Goal: Navigation & Orientation: Find specific page/section

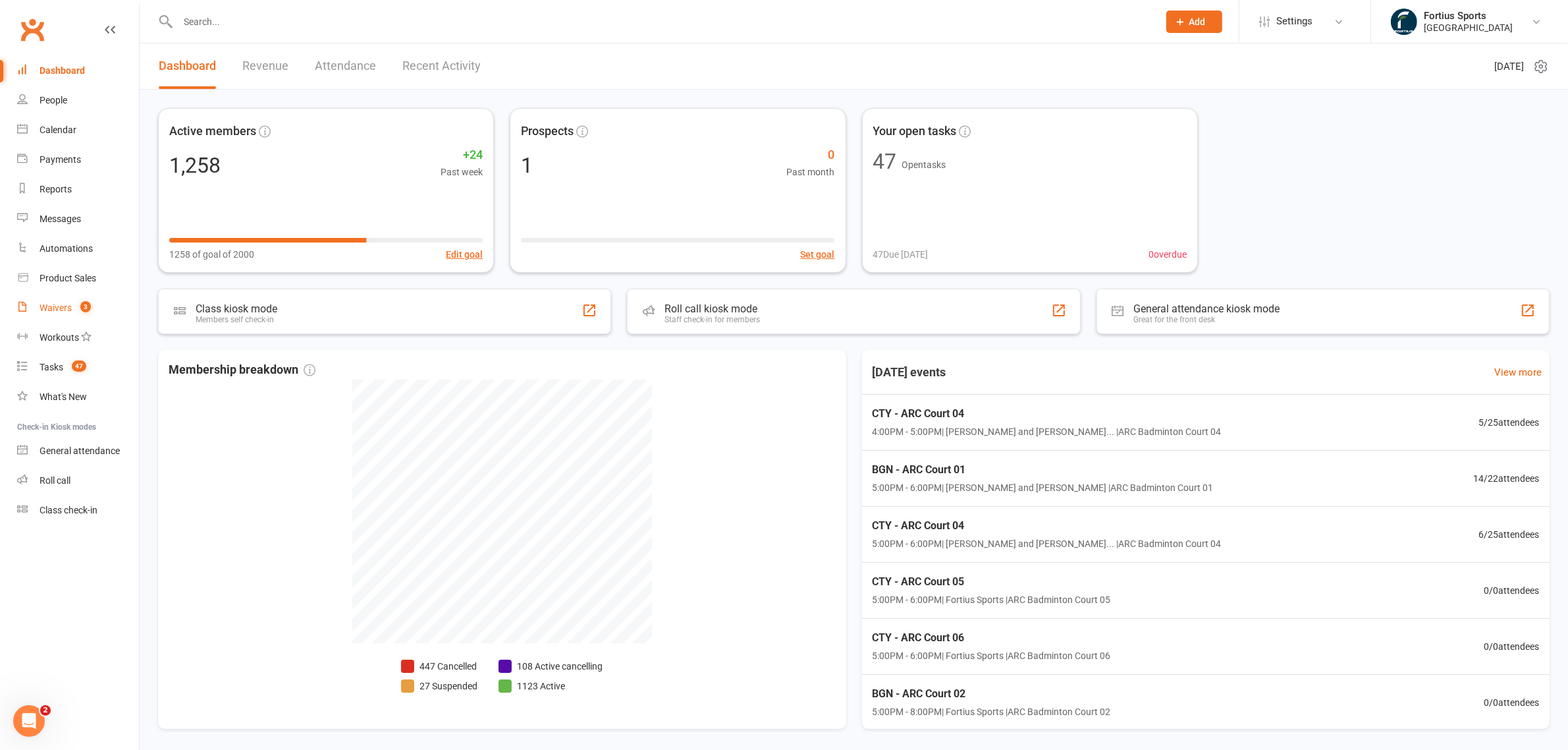
click at [97, 304] on link "Waivers 3" at bounding box center [78, 308] width 122 height 30
select select "100"
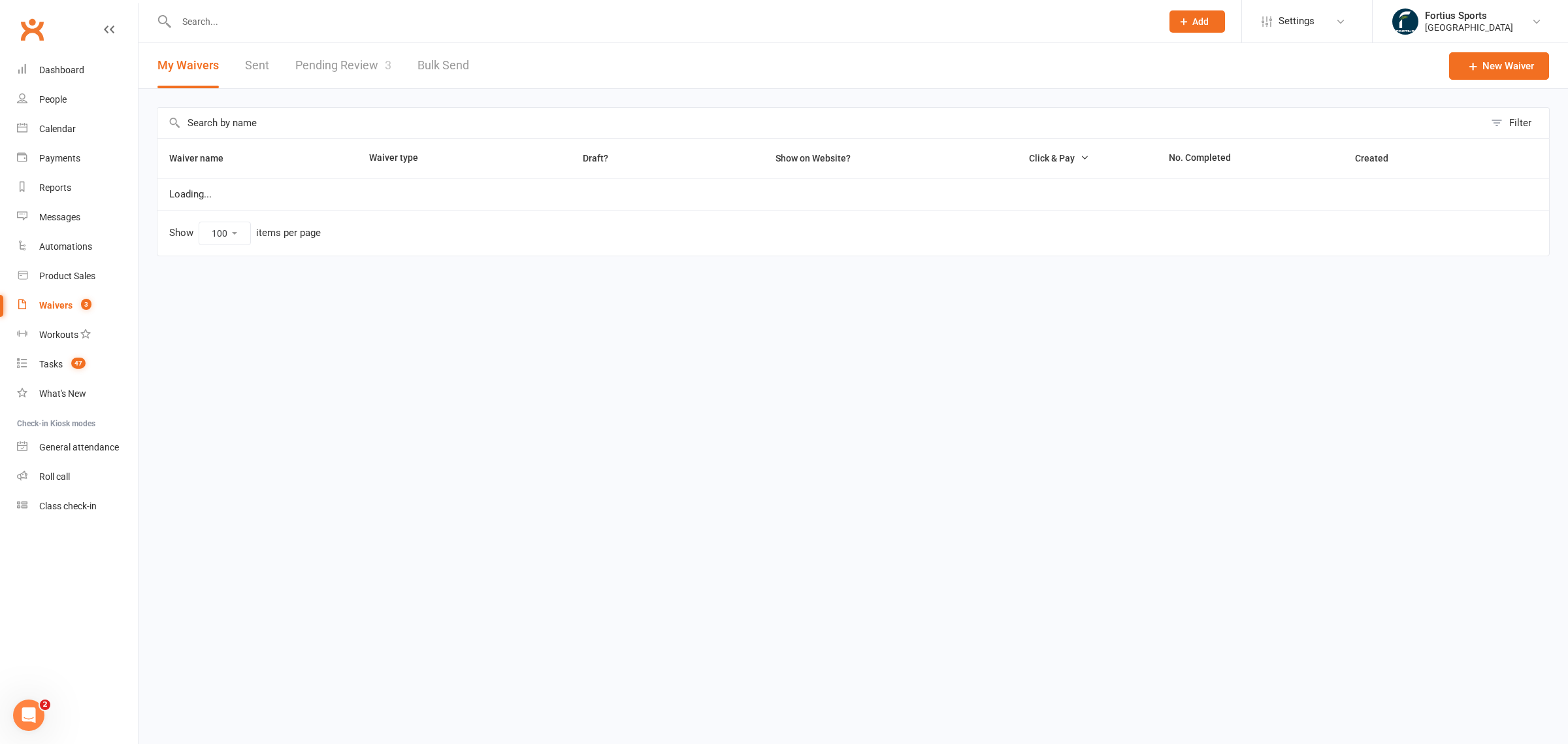
click at [365, 75] on link "Pending Review 3" at bounding box center [343, 65] width 96 height 45
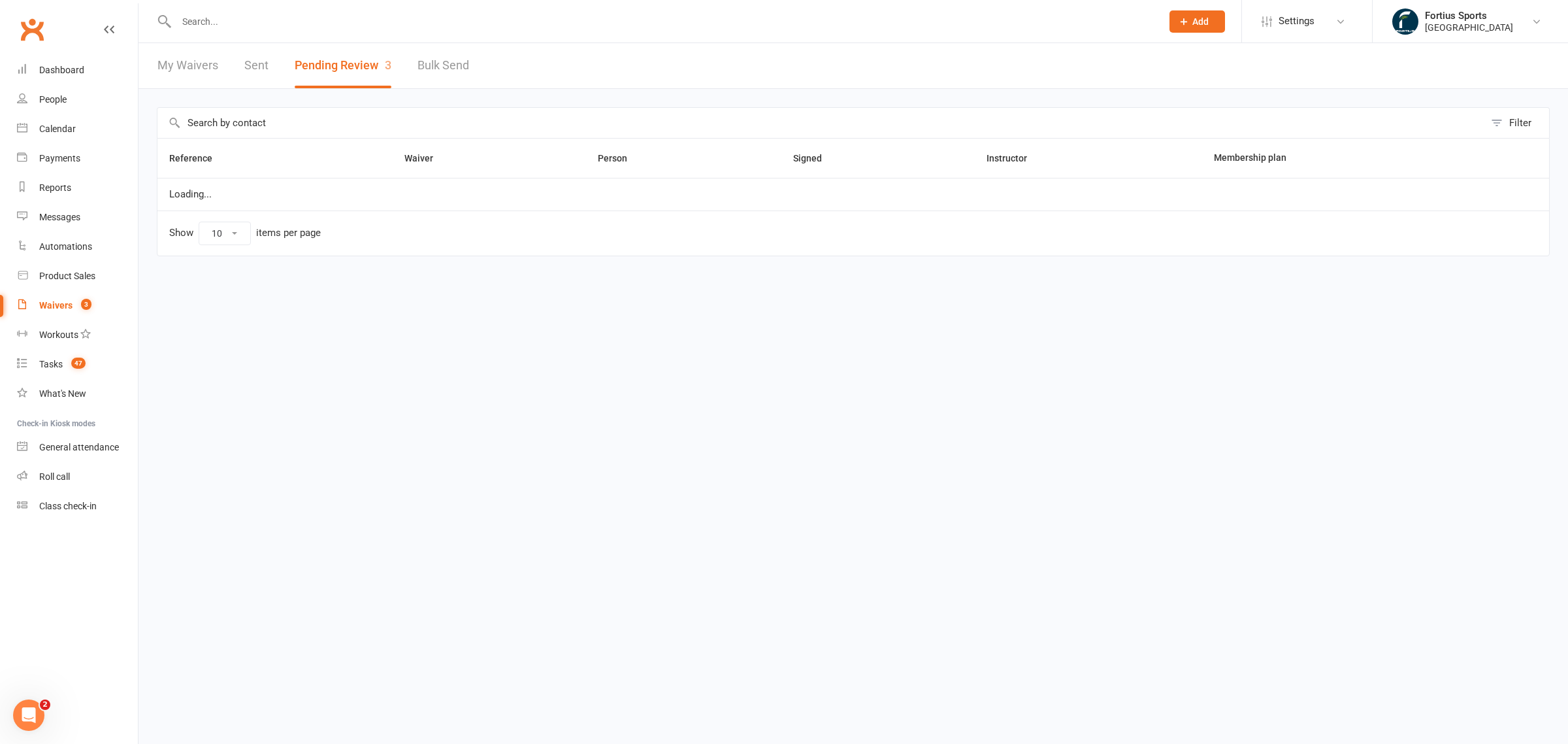
select select "100"
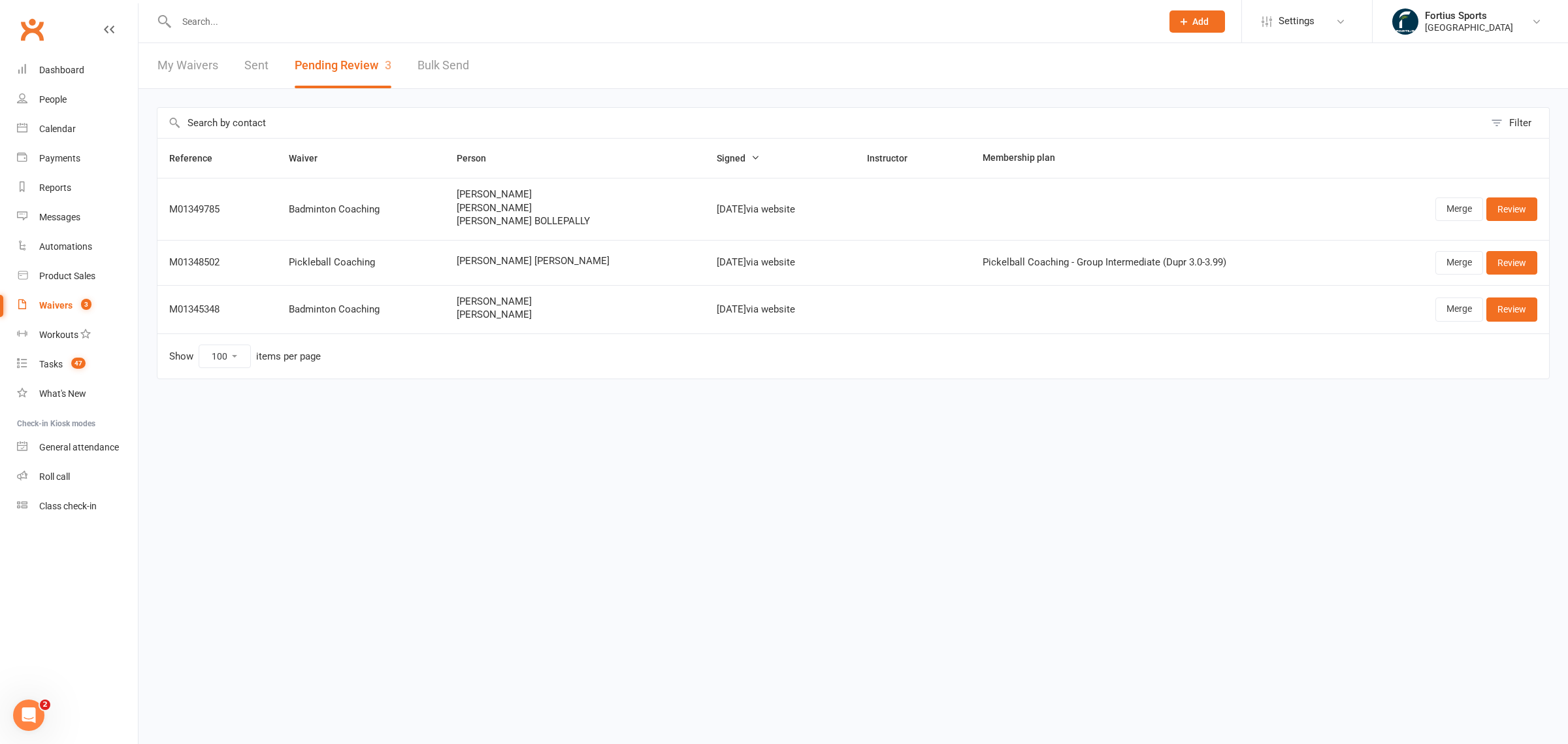
click at [315, 31] on div at bounding box center [655, 21] width 996 height 43
click at [316, 30] on div at bounding box center [655, 21] width 996 height 43
click at [322, 24] on input "text" at bounding box center [662, 21] width 980 height 18
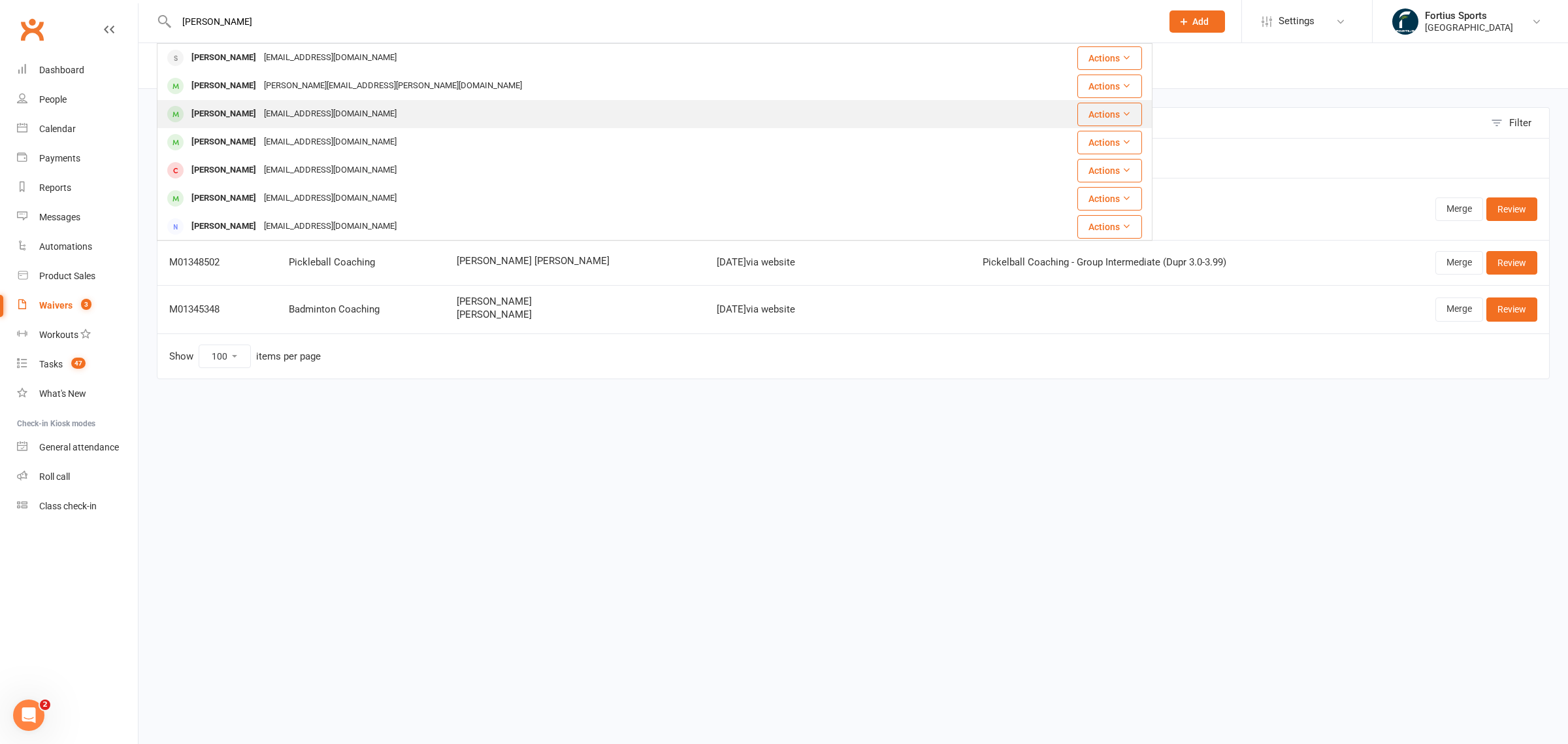
type input "[PERSON_NAME]"
click at [260, 122] on div "[PERSON_NAME]" at bounding box center [224, 113] width 72 height 19
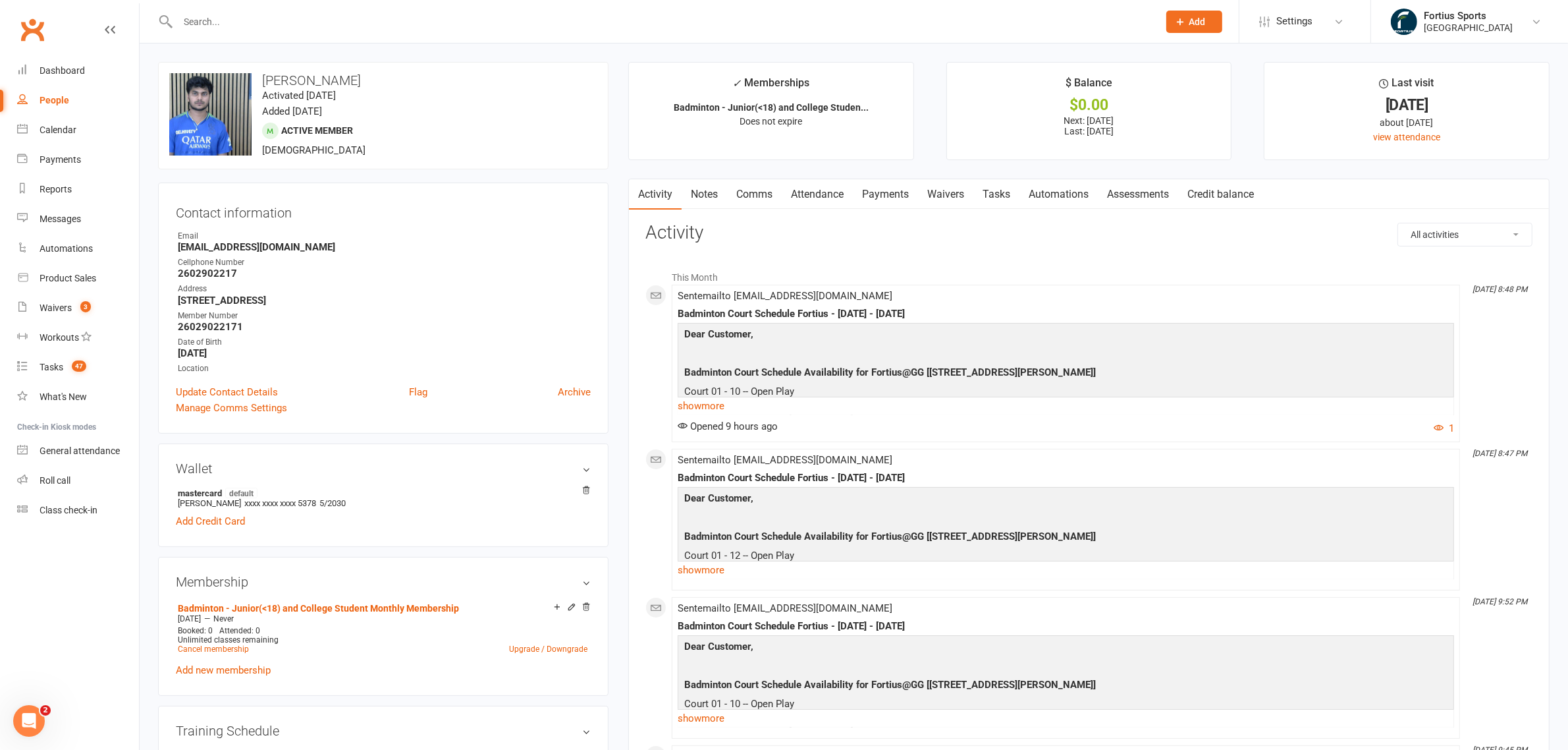
click at [56, 93] on link "People" at bounding box center [78, 100] width 122 height 30
select select "100"
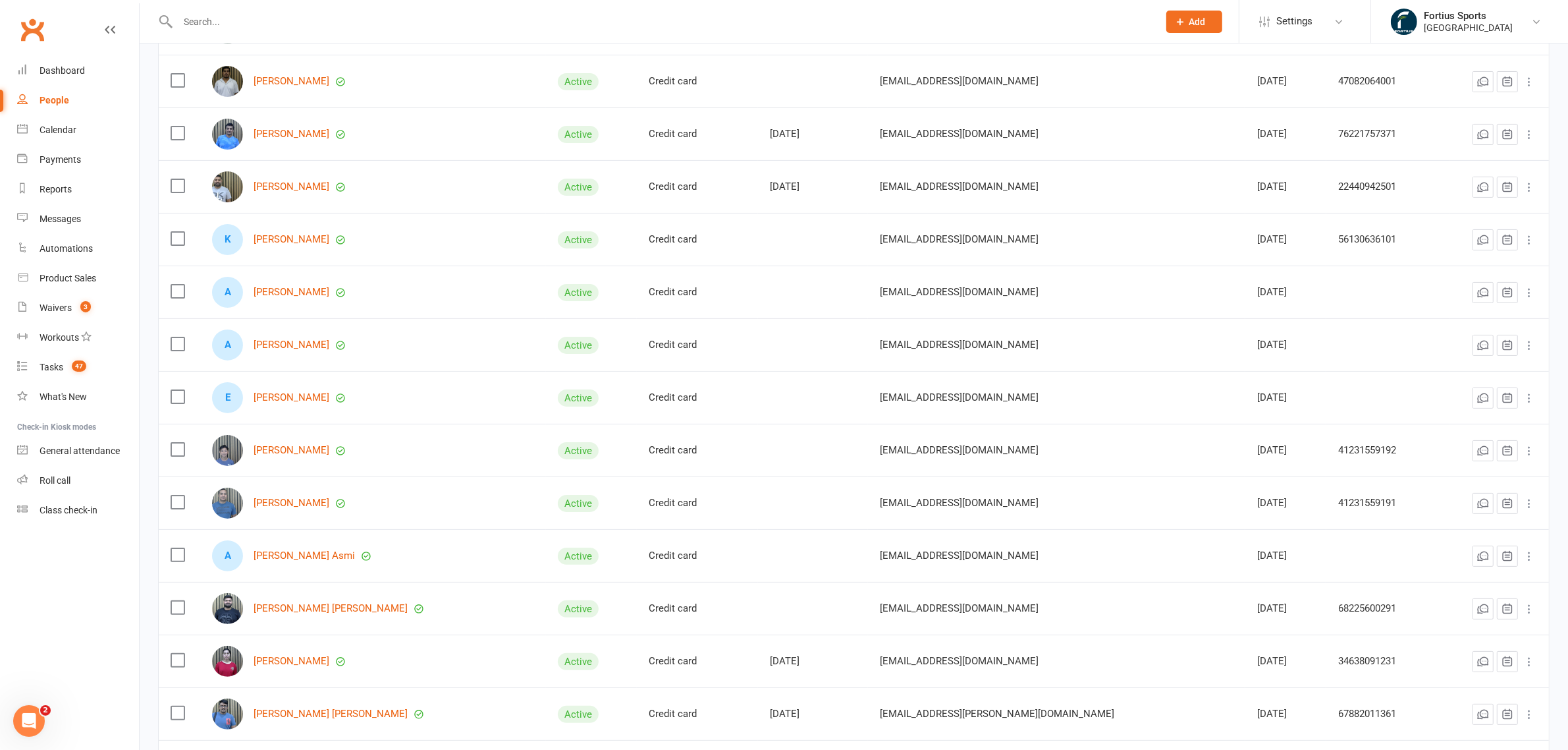
scroll to position [412, 0]
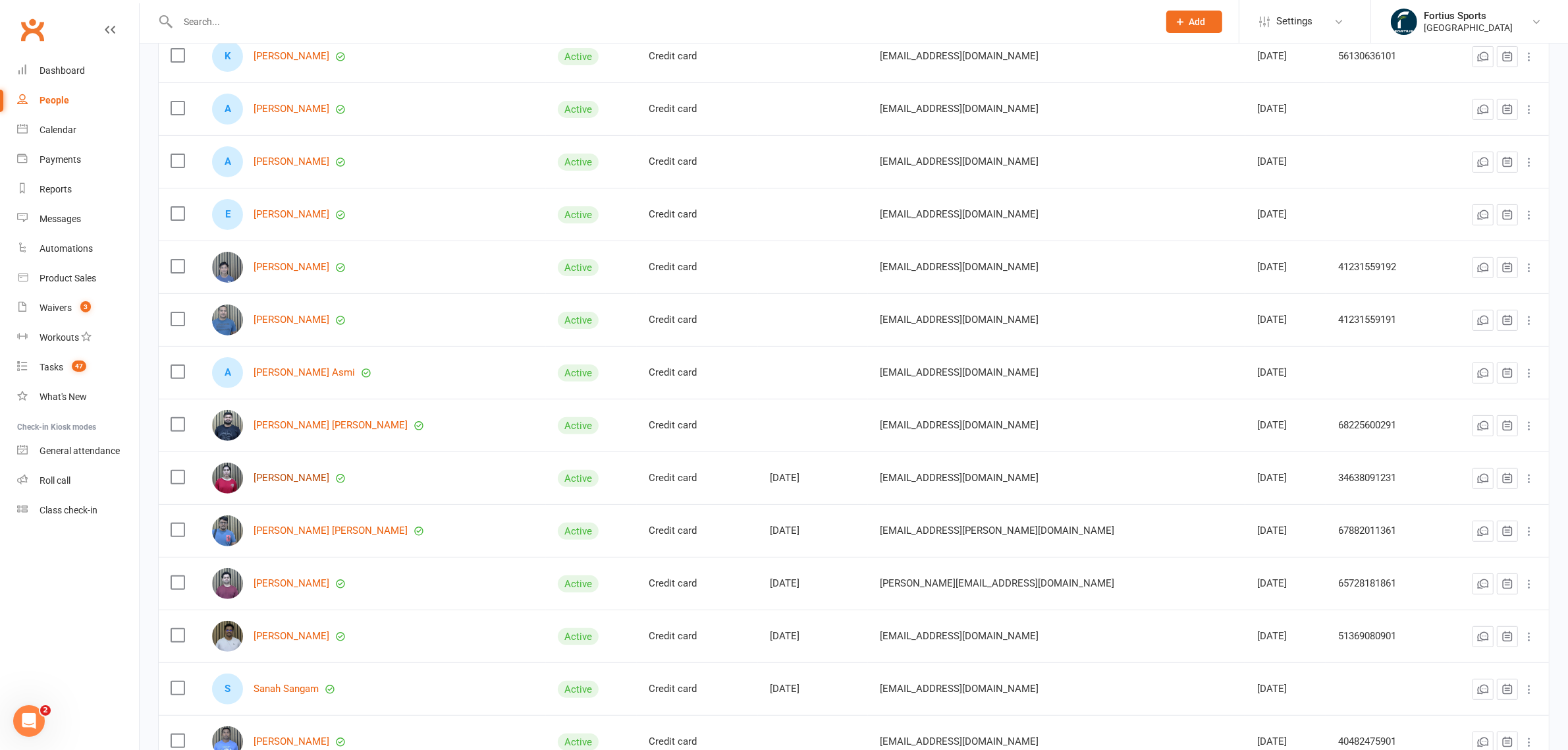
click at [287, 478] on link "[PERSON_NAME]" at bounding box center [291, 478] width 76 height 11
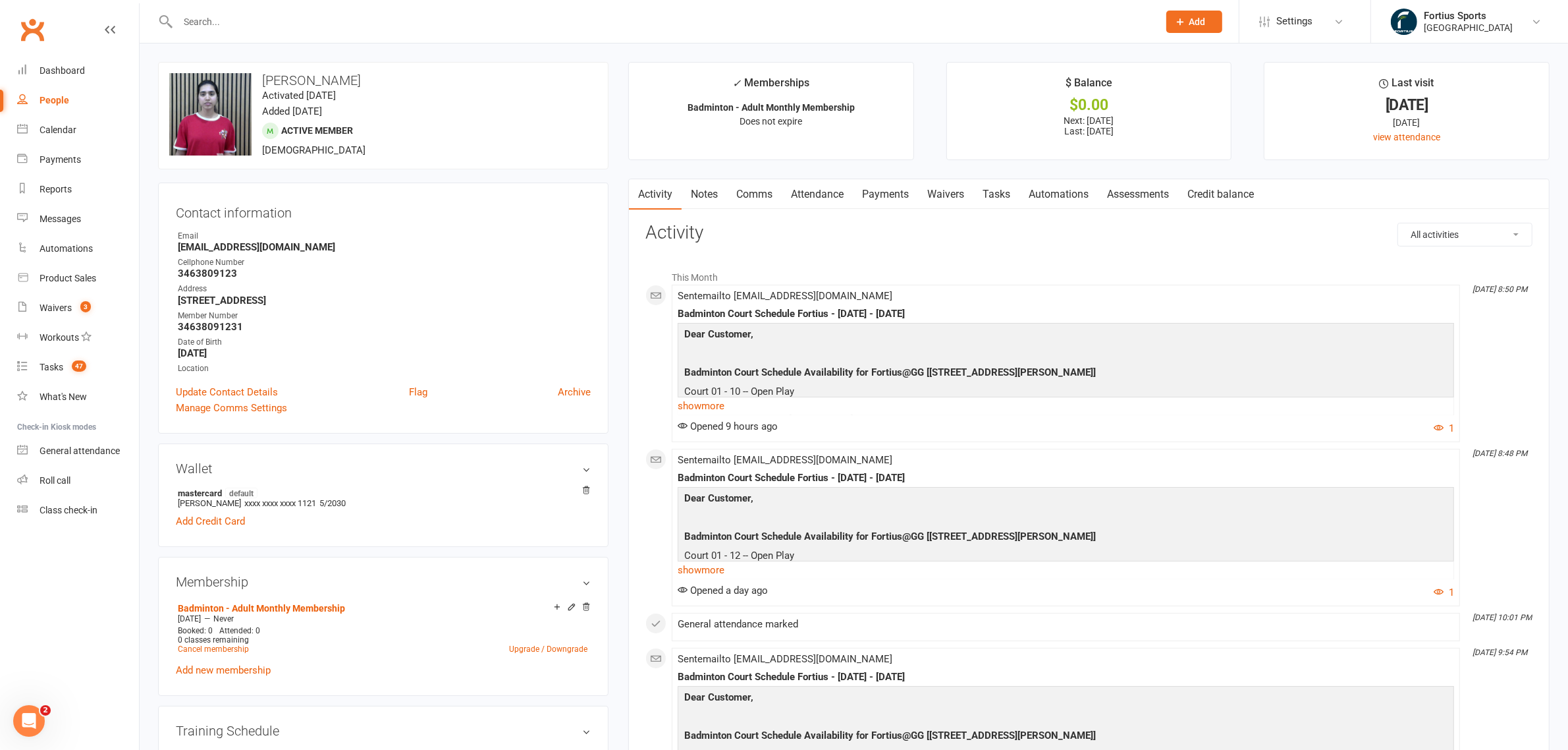
click at [105, 24] on icon at bounding box center [109, 29] width 10 height 10
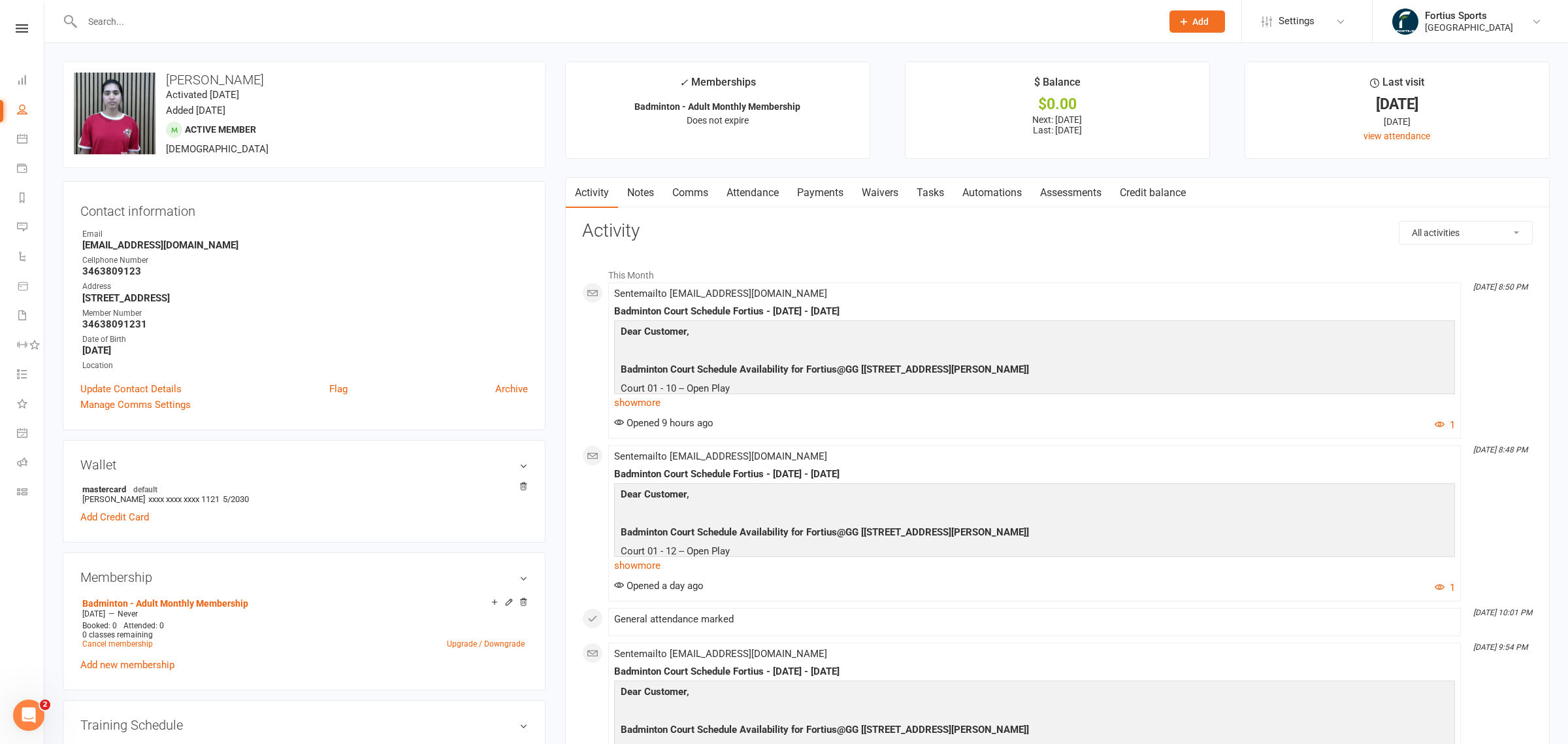
select select "100"
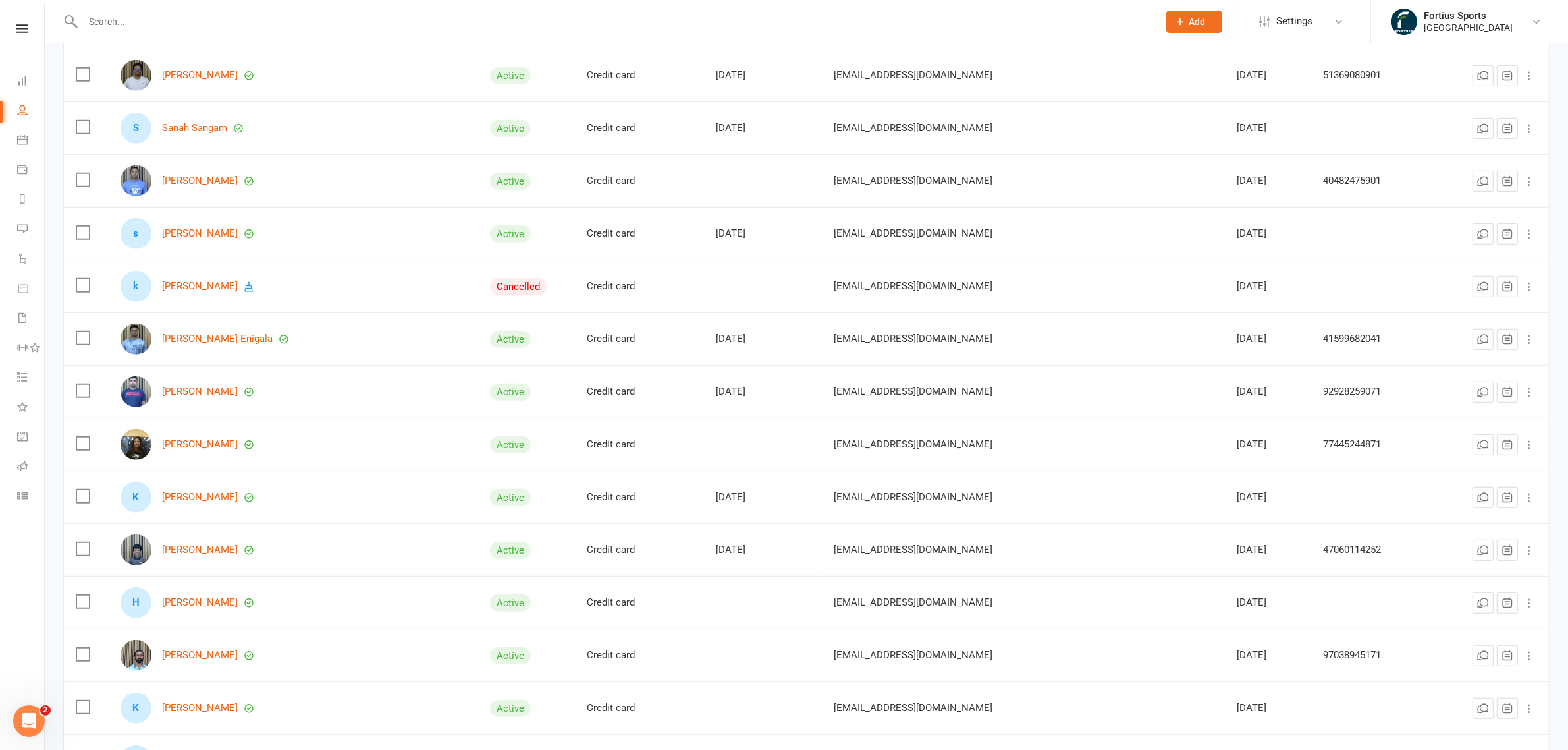
scroll to position [1071, 0]
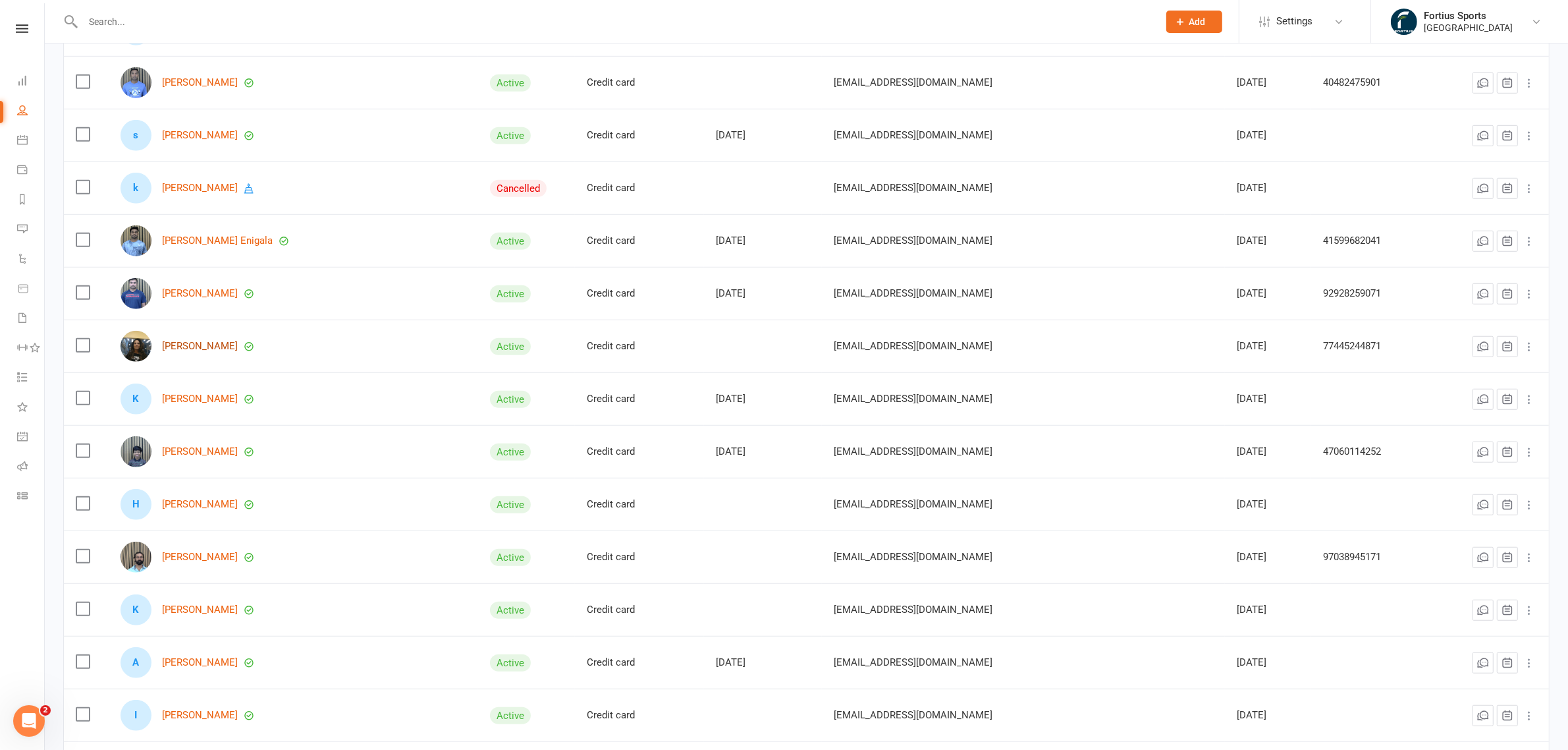
click at [196, 348] on link "[PERSON_NAME]" at bounding box center [200, 346] width 76 height 11
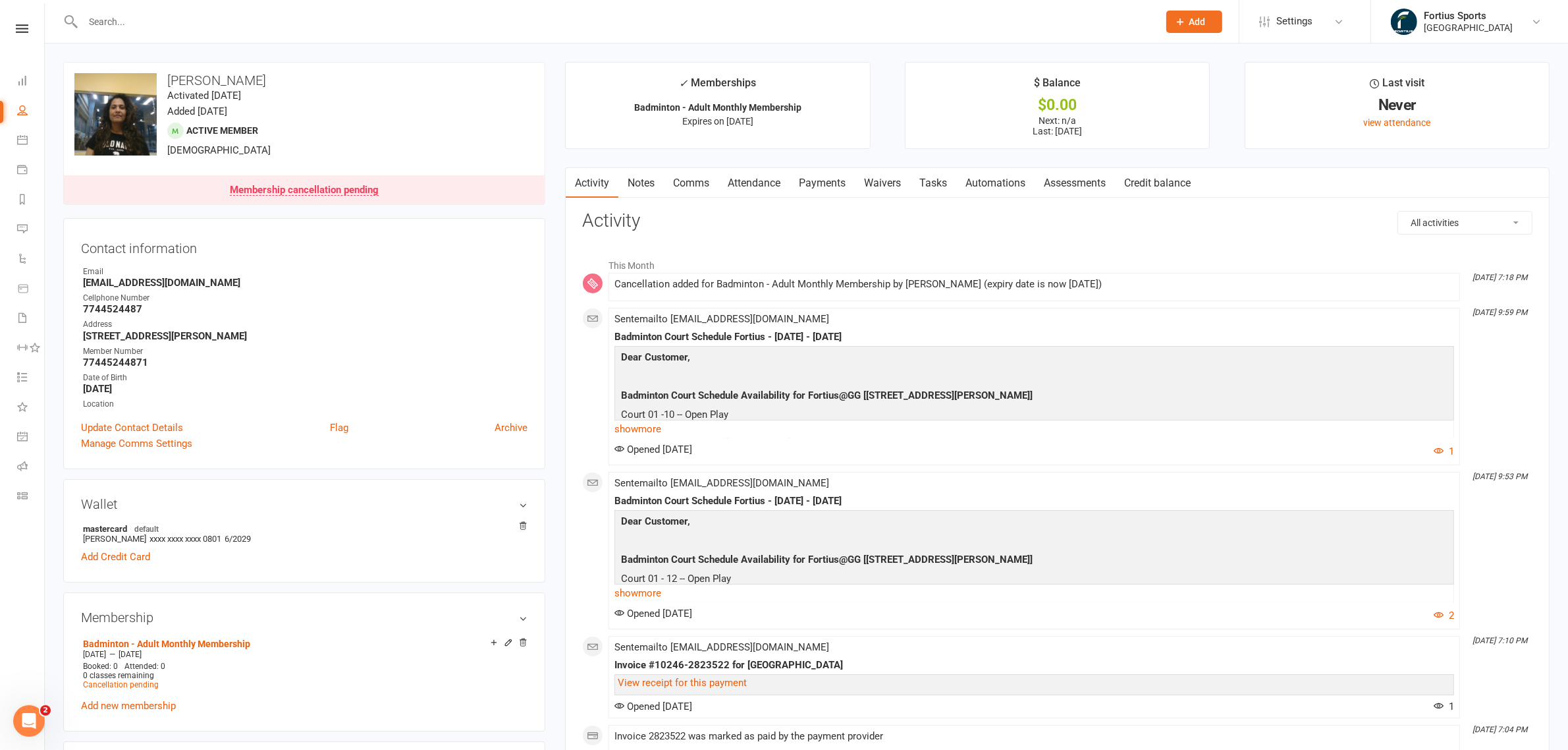
select select "100"
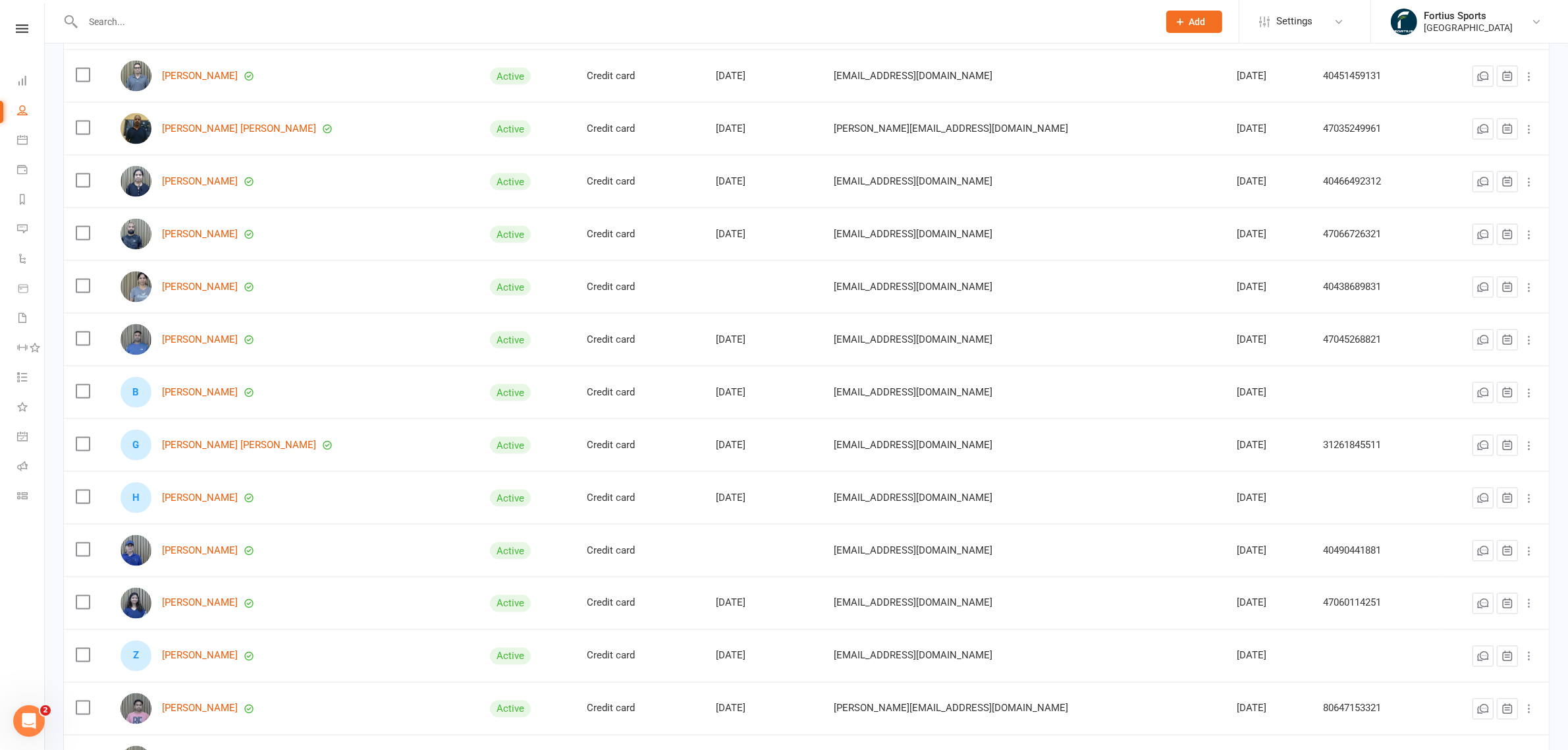
scroll to position [2883, 0]
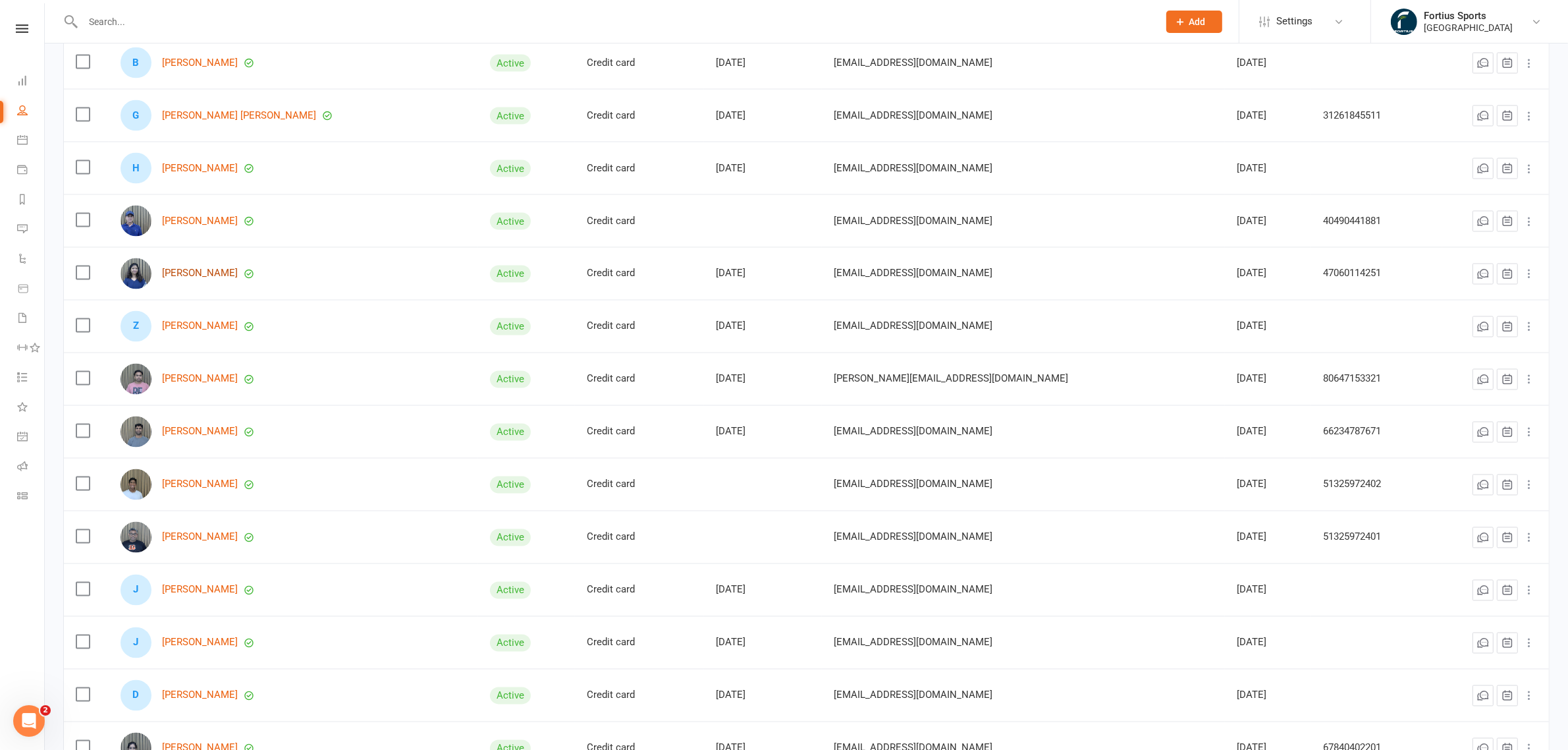
click at [238, 279] on link "[PERSON_NAME]" at bounding box center [200, 274] width 76 height 11
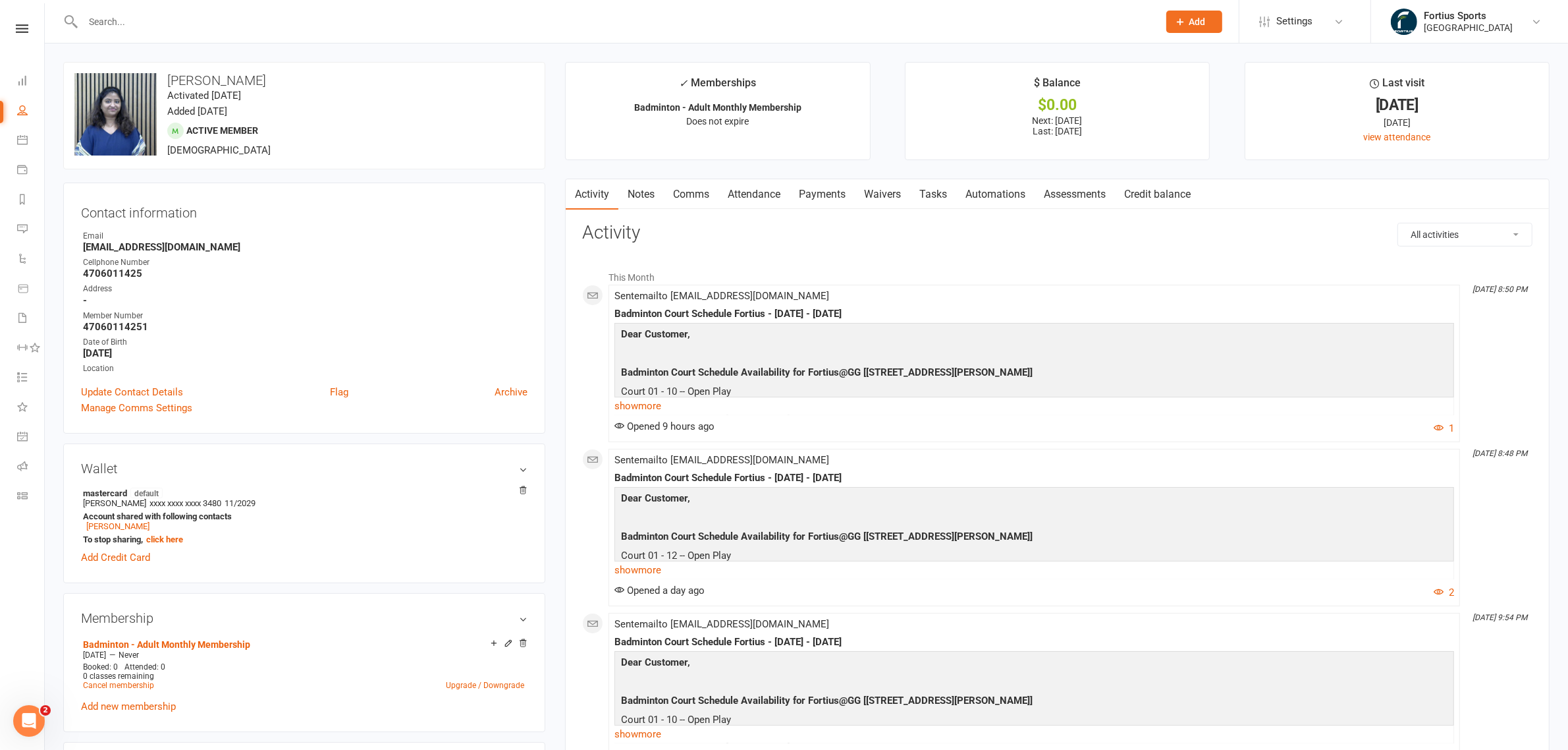
select select "100"
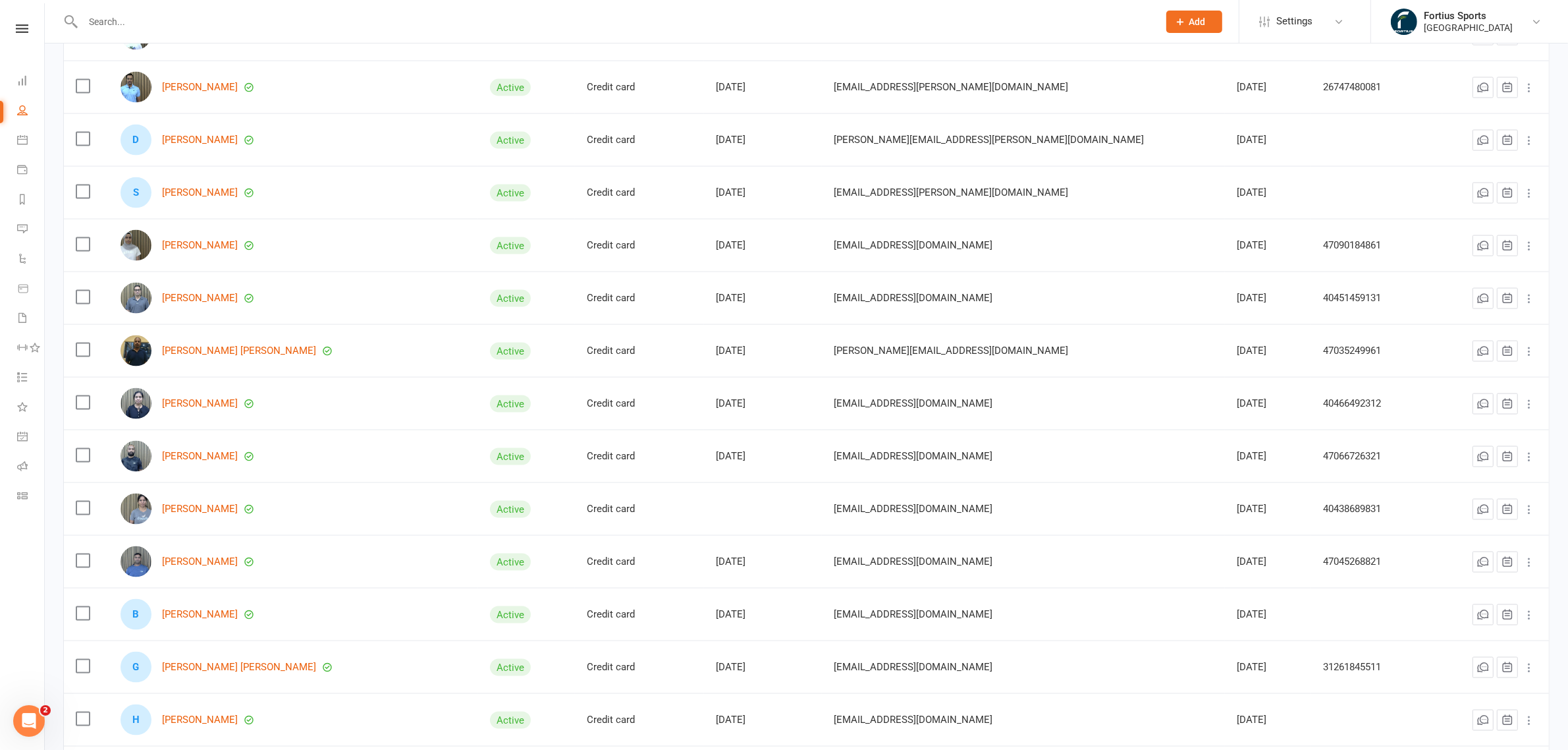
scroll to position [1755, 0]
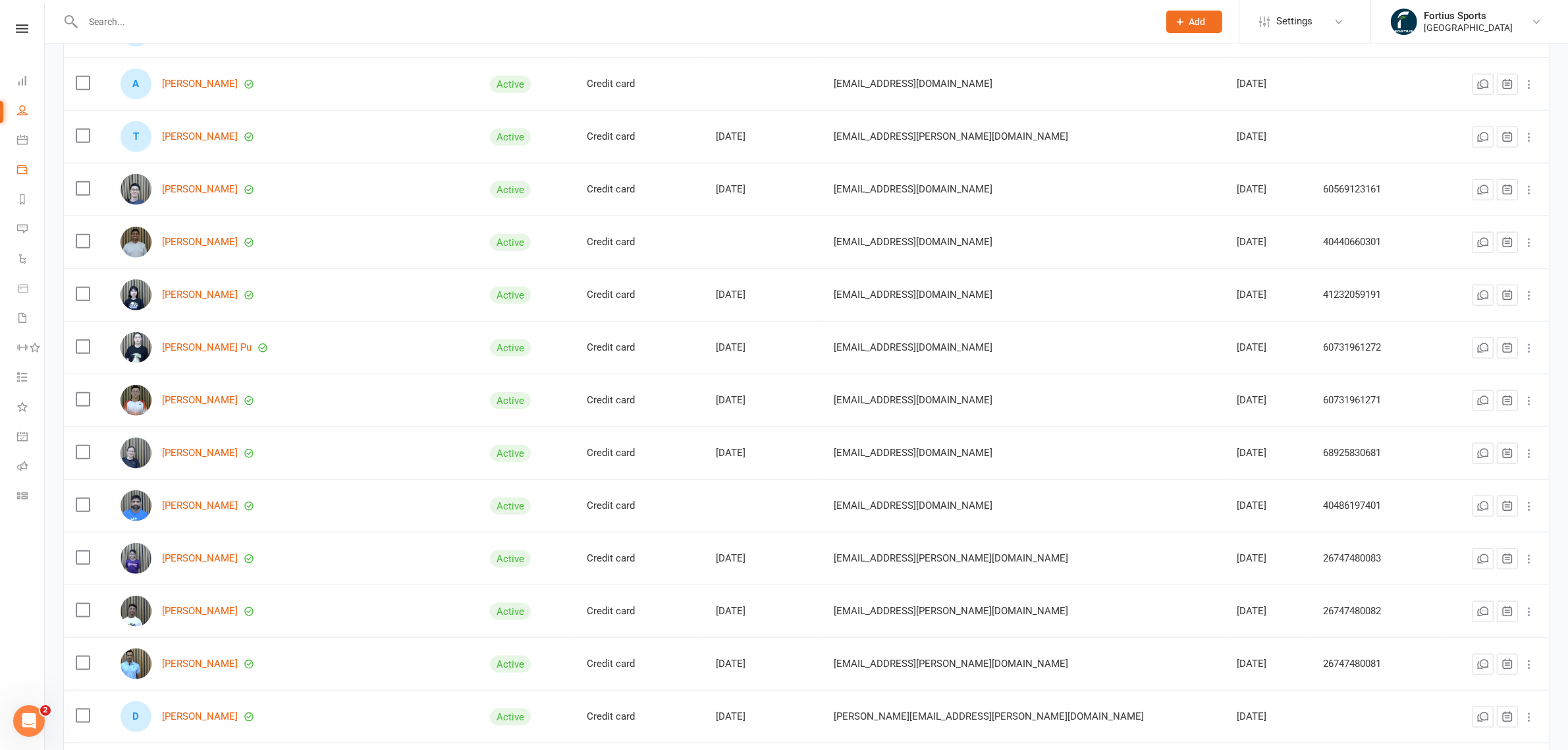
click at [18, 177] on link "Payments" at bounding box center [31, 171] width 27 height 30
